Goal: Information Seeking & Learning: Find specific fact

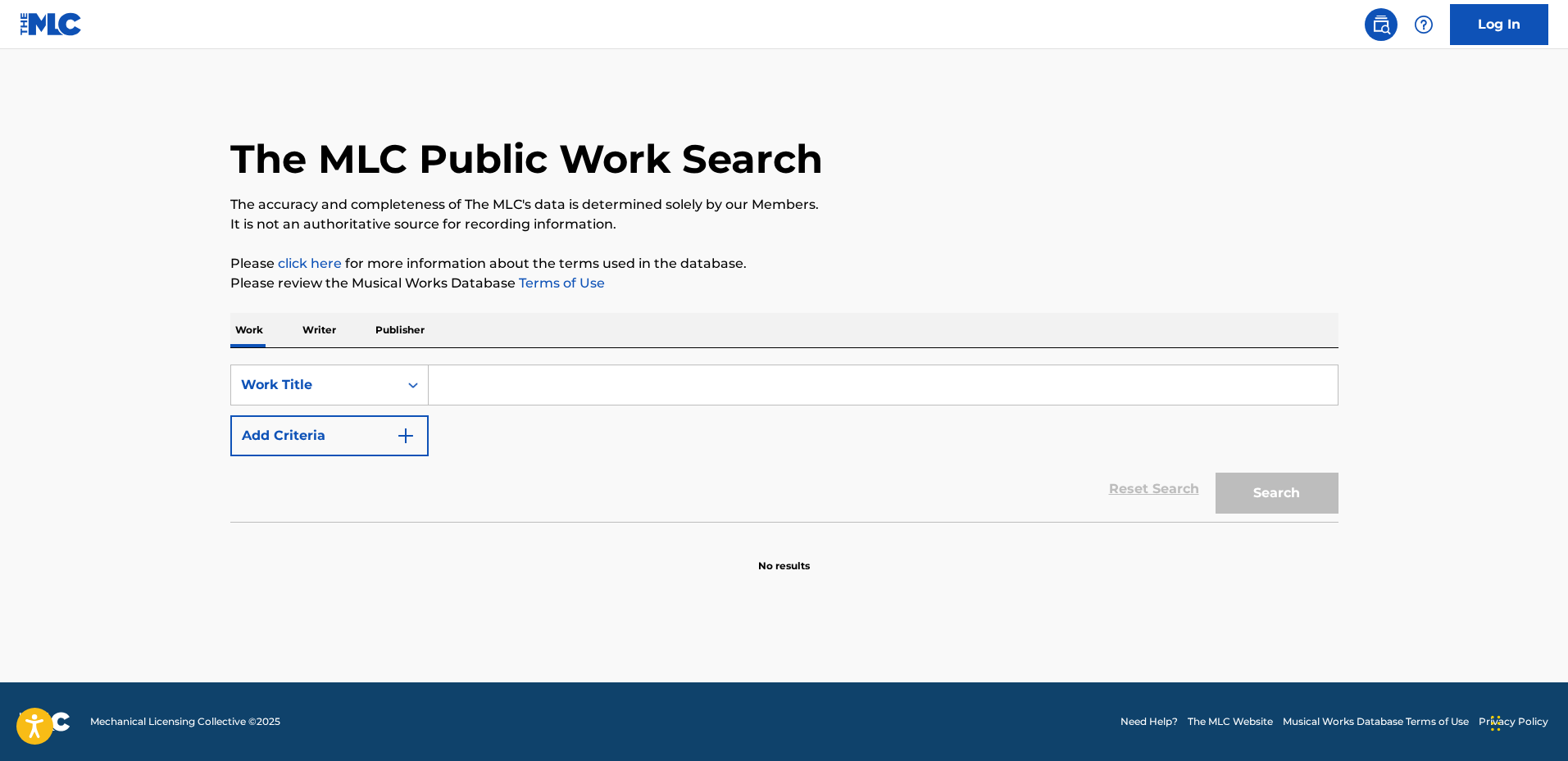
click at [502, 367] on input "Search Form" at bounding box center [883, 385] width 909 height 39
click at [490, 376] on input "Search Form" at bounding box center [883, 385] width 909 height 39
click at [497, 379] on input "Search Form" at bounding box center [883, 385] width 909 height 39
click at [499, 380] on input "Search Form" at bounding box center [883, 385] width 909 height 39
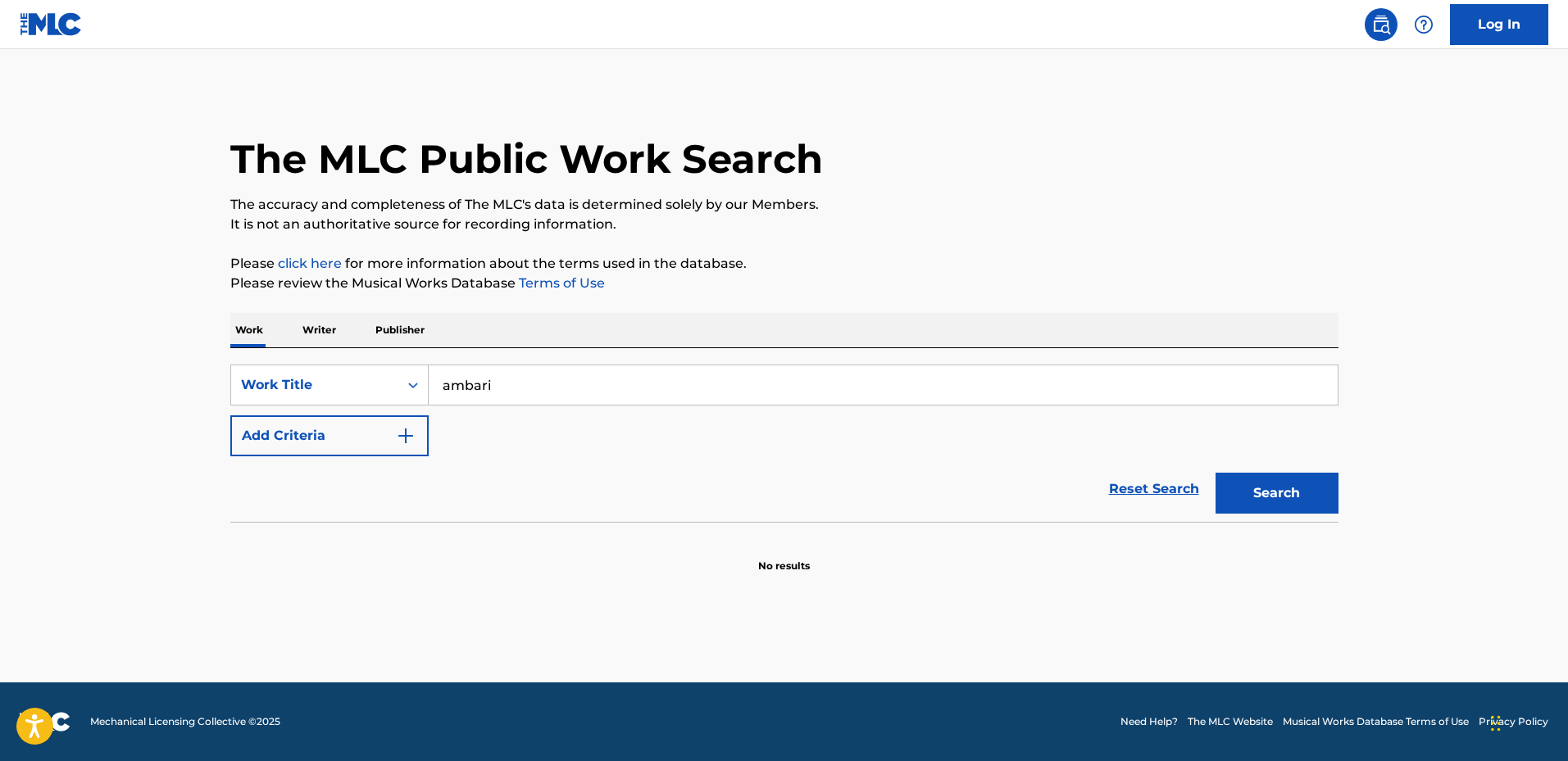
type input "ambario"
type input "Fire up"
click at [376, 437] on button "Add Criteria" at bounding box center [329, 436] width 199 height 41
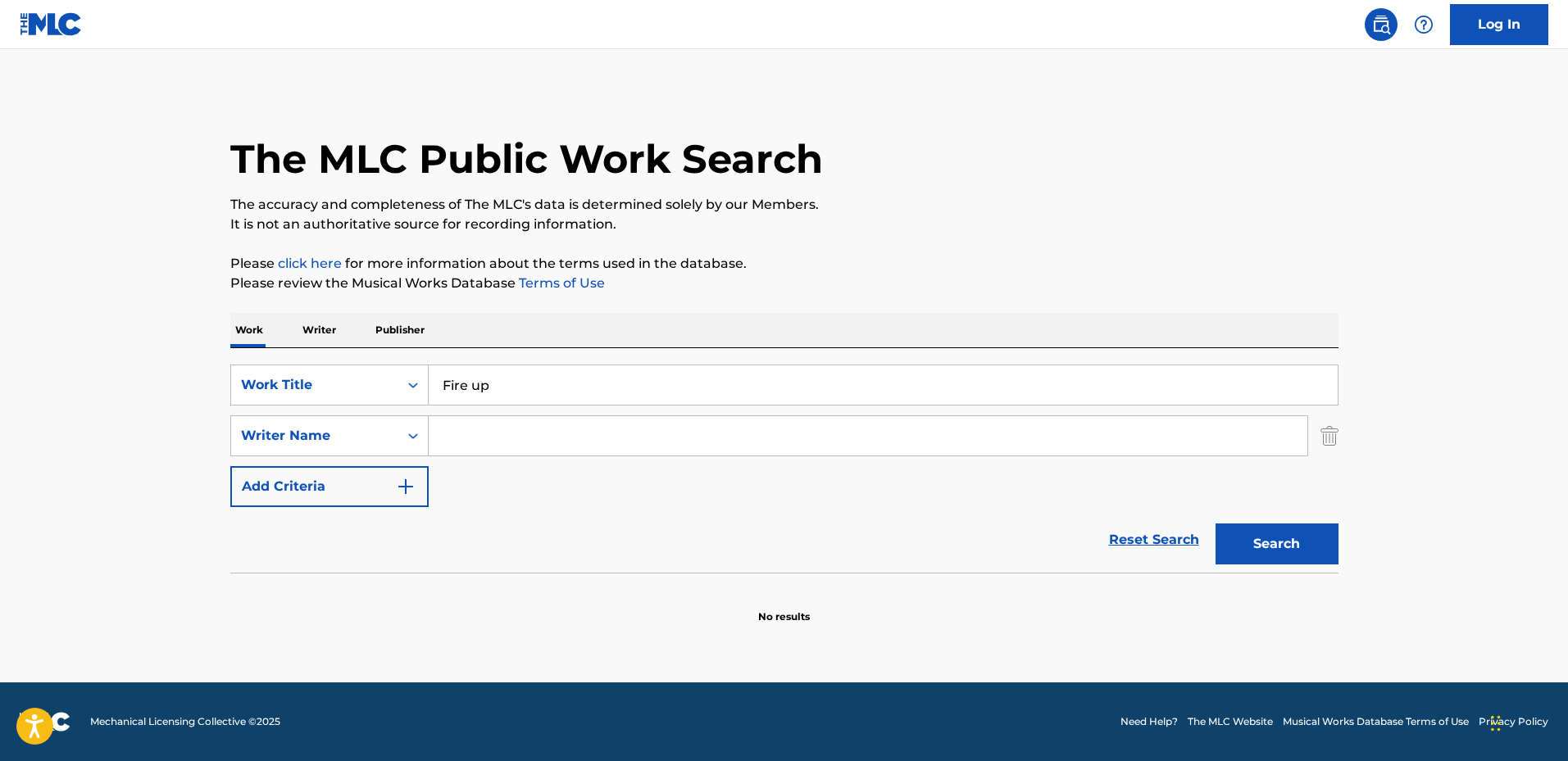
click at [505, 432] on input "Search Form" at bounding box center [868, 436] width 879 height 39
type input "[PERSON_NAME]"
click at [1216, 524] on button "Search" at bounding box center [1277, 544] width 123 height 41
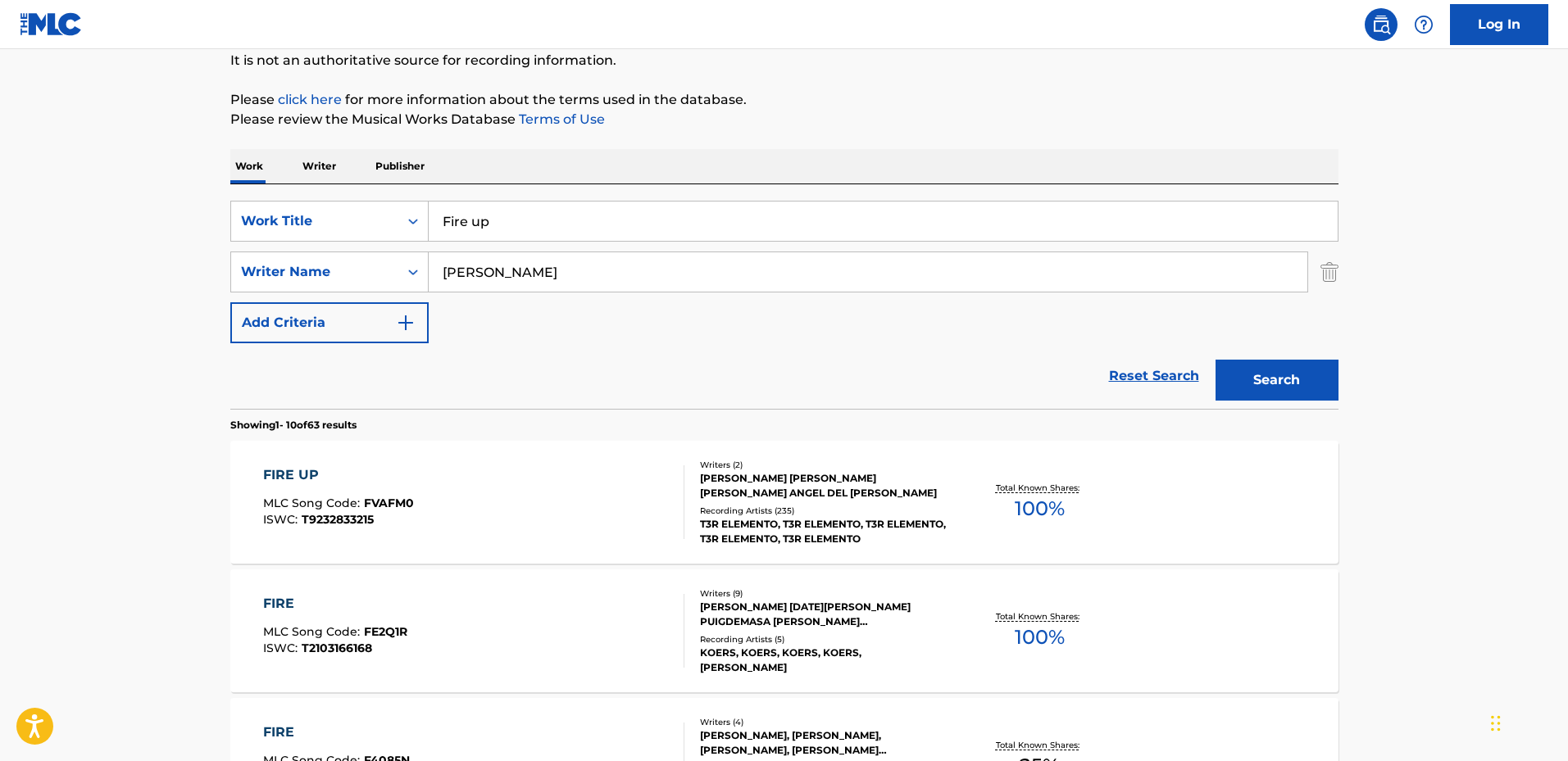
scroll to position [246, 0]
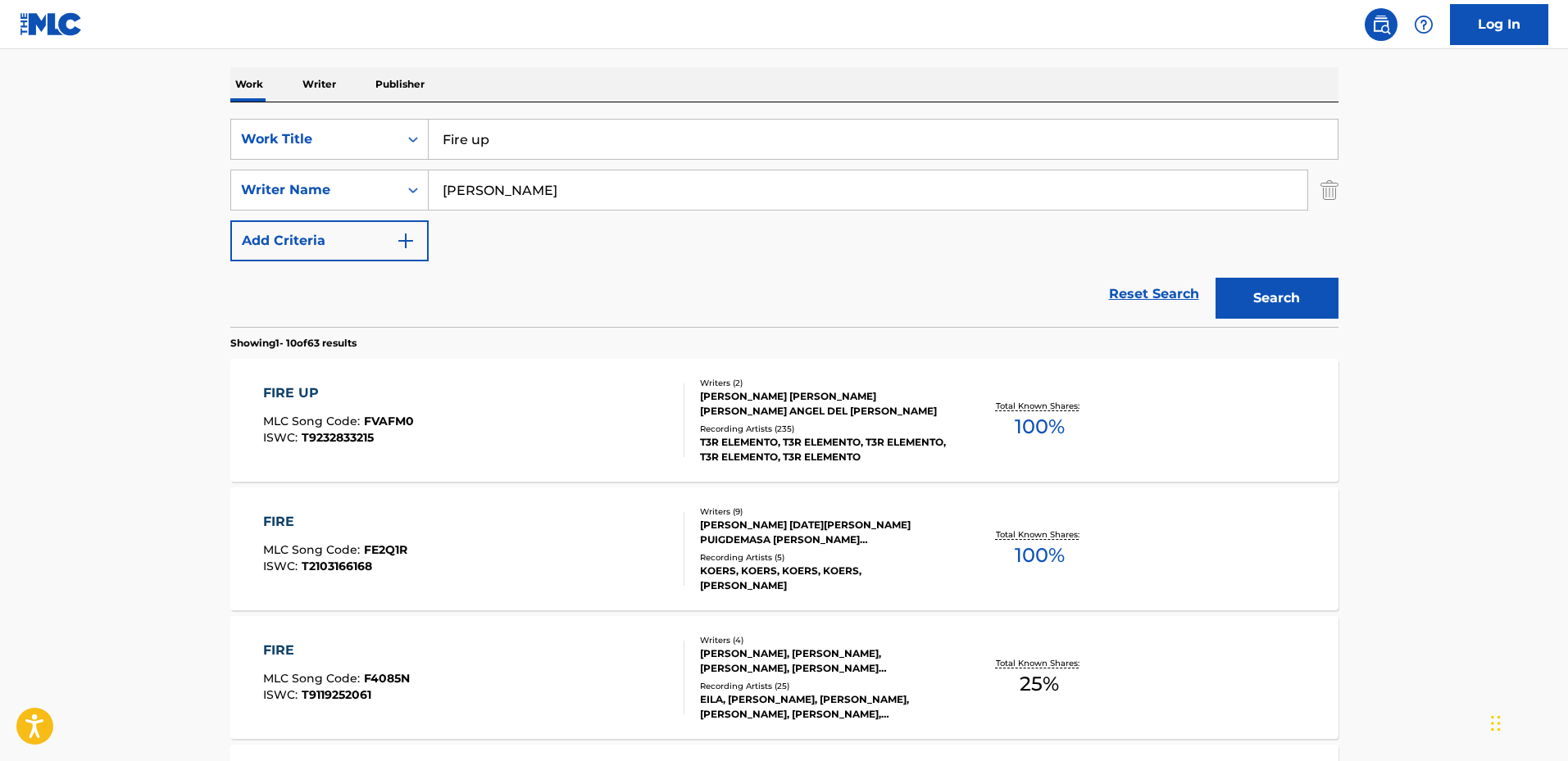
click at [846, 419] on div "Writers ( 2 ) [PERSON_NAME] [PERSON_NAME] [PERSON_NAME] ANGEL DEL [PERSON_NAME]…" at bounding box center [816, 421] width 263 height 87
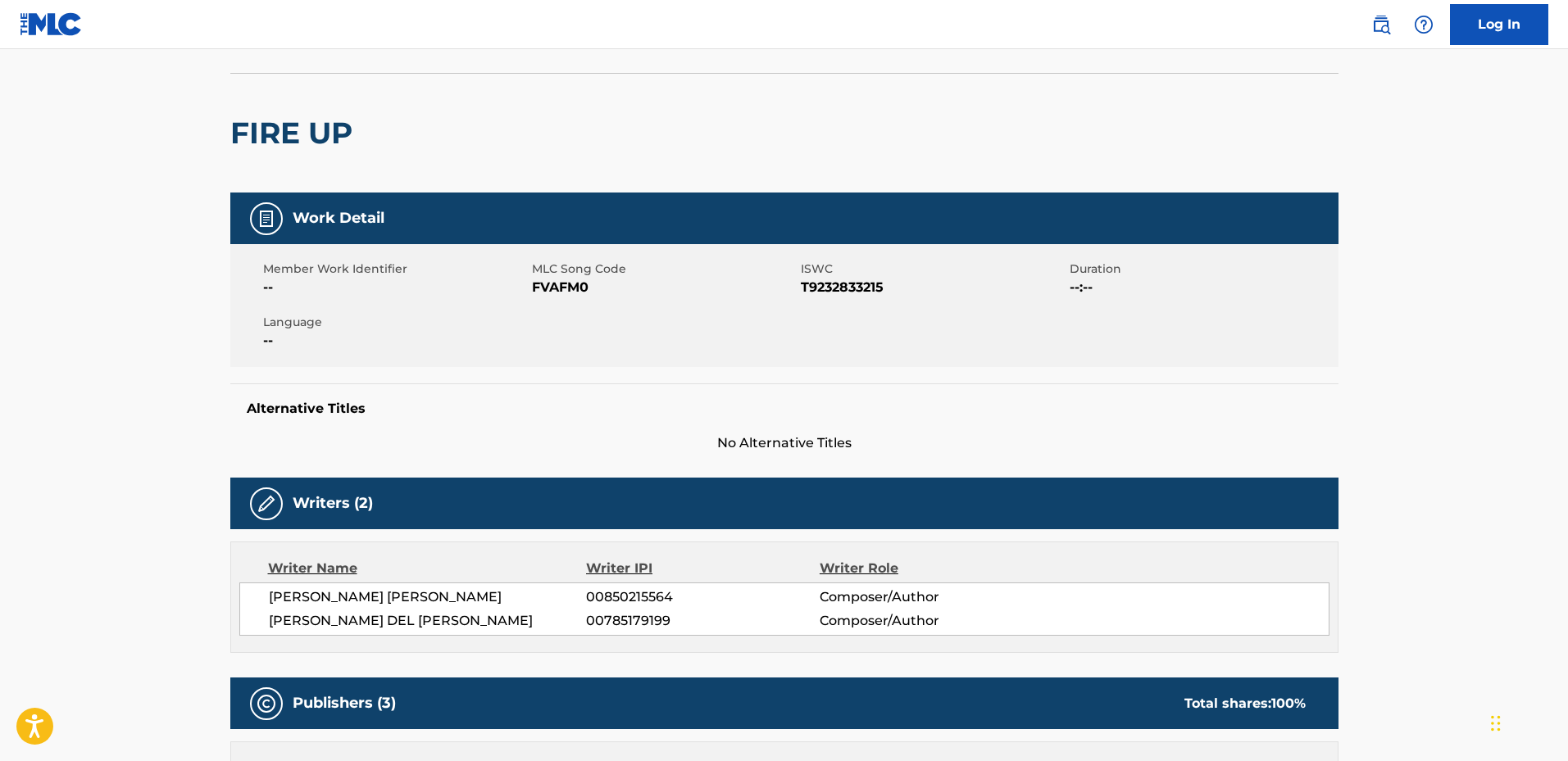
scroll to position [17, 0]
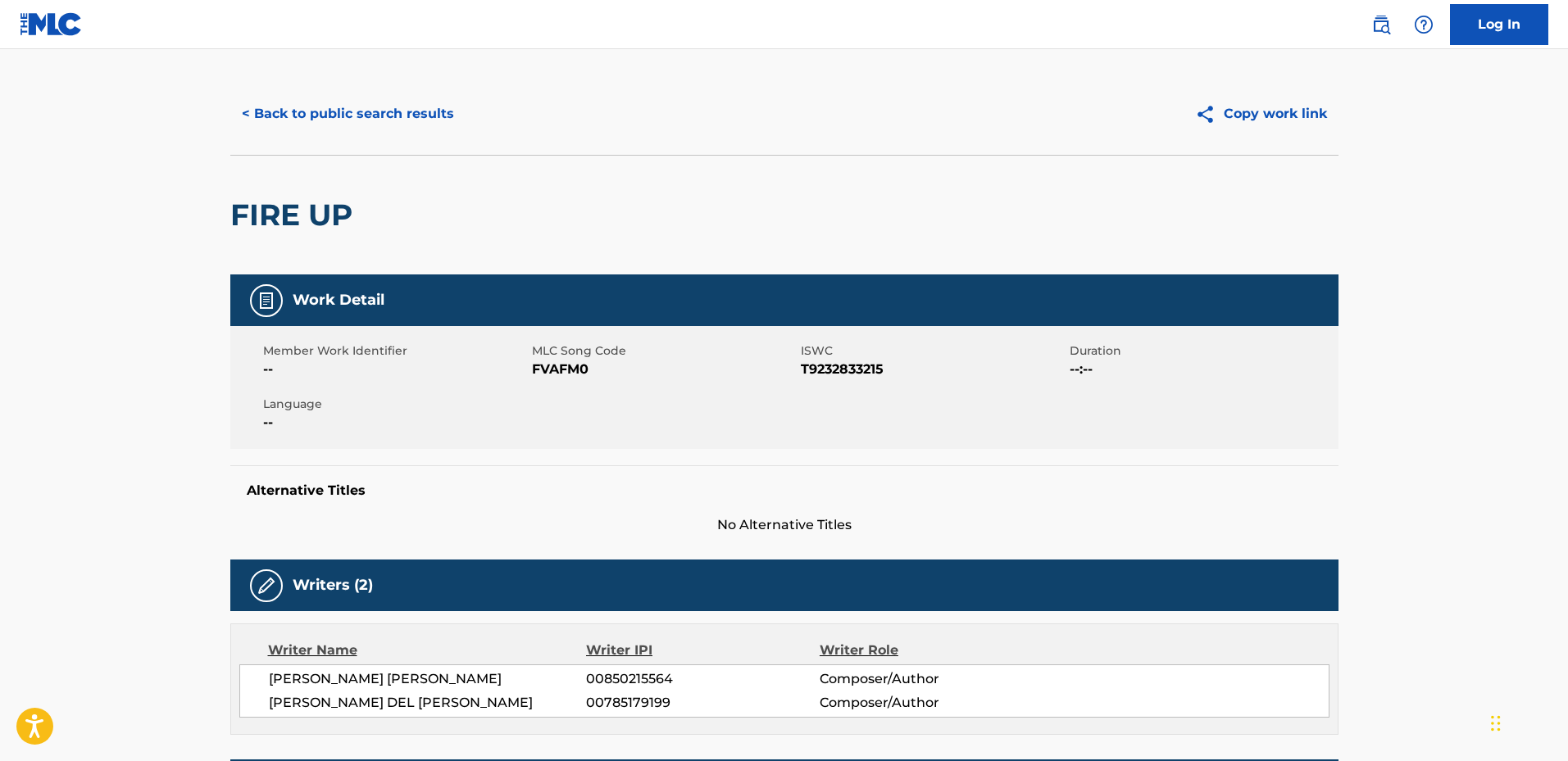
click at [556, 366] on span "FVAFM0" at bounding box center [664, 370] width 265 height 20
click at [555, 365] on span "FVAFM0" at bounding box center [664, 370] width 265 height 20
copy span "FVAFM0"
